Goal: Task Accomplishment & Management: Use online tool/utility

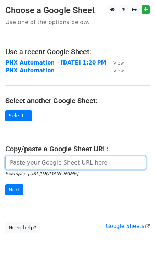
click at [30, 161] on input "url" at bounding box center [75, 162] width 141 height 13
paste input "[URL][DOMAIN_NAME]"
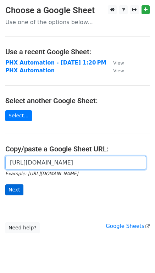
type input "[URL][DOMAIN_NAME]"
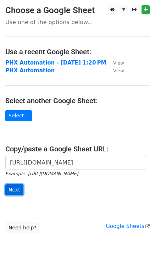
click at [7, 189] on input "Next" at bounding box center [14, 189] width 18 height 11
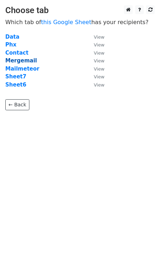
click at [20, 62] on strong "Mergemail" at bounding box center [21, 60] width 32 height 6
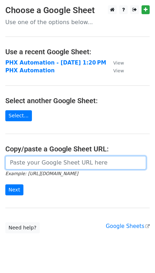
click at [21, 161] on input "url" at bounding box center [75, 162] width 141 height 13
paste input "https://docs.google.com/spreadsheets/d/1mY0CQltWa_KhNA-bro8I2X4H4IxycQZi7g1SFep…"
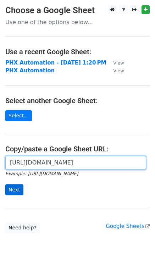
type input "https://docs.google.com/spreadsheets/d/1mY0CQltWa_KhNA-bro8I2X4H4IxycQZi7g1SFep…"
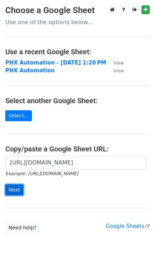
scroll to position [0, 0]
click at [14, 188] on input "Next" at bounding box center [14, 189] width 18 height 11
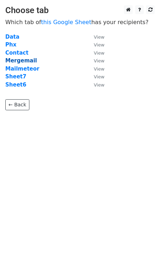
click at [25, 61] on strong "Mergemail" at bounding box center [21, 60] width 32 height 6
